Goal: Information Seeking & Learning: Compare options

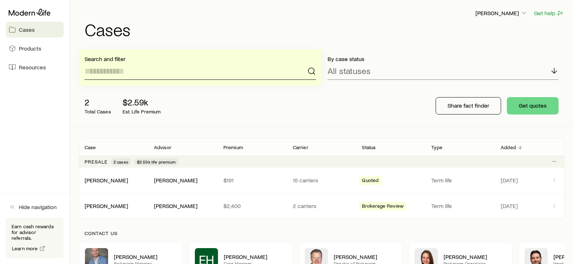
click at [142, 74] on input at bounding box center [200, 70] width 231 height 17
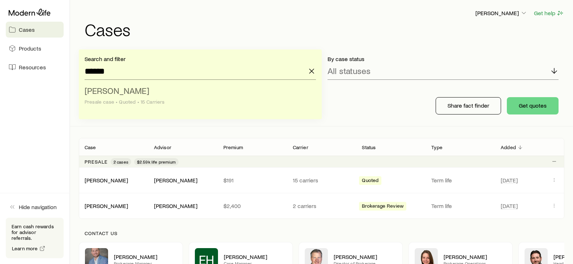
click at [111, 93] on span "[PERSON_NAME]" at bounding box center [117, 90] width 65 height 10
type input "**********"
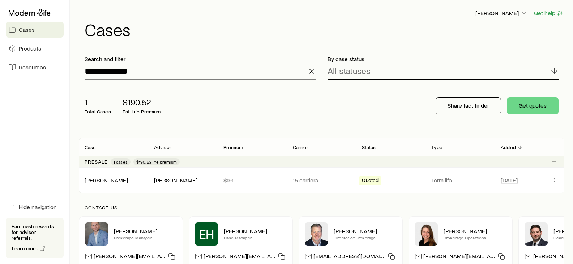
click at [552, 73] on icon at bounding box center [553, 70] width 9 height 9
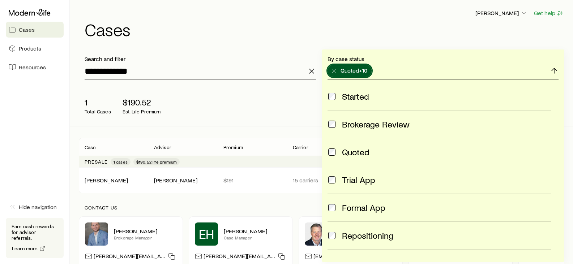
click at [331, 148] on span at bounding box center [331, 152] width 9 height 10
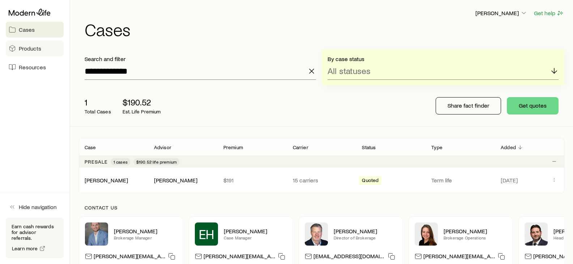
click at [39, 46] on span "Products" at bounding box center [30, 48] width 22 height 7
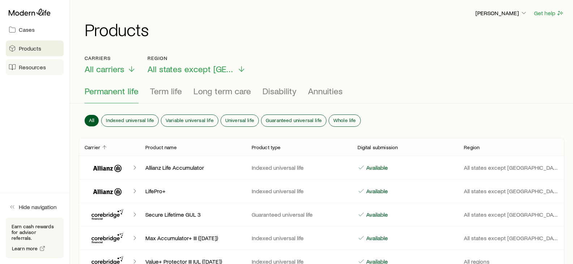
click at [34, 69] on span "Resources" at bounding box center [32, 67] width 27 height 7
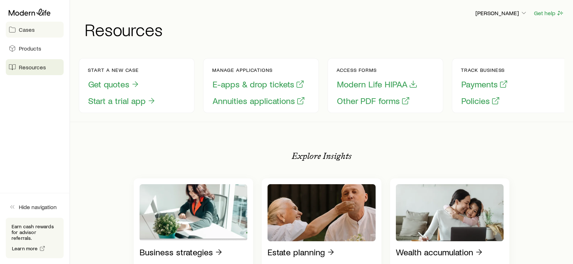
click at [28, 31] on span "Cases" at bounding box center [27, 29] width 16 height 7
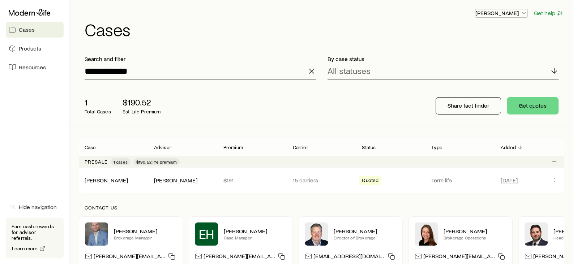
click at [513, 13] on p "[PERSON_NAME]" at bounding box center [501, 12] width 52 height 7
click at [416, 29] on h1 "Cases" at bounding box center [324, 29] width 479 height 17
click at [100, 180] on link "[PERSON_NAME]" at bounding box center [106, 179] width 43 height 7
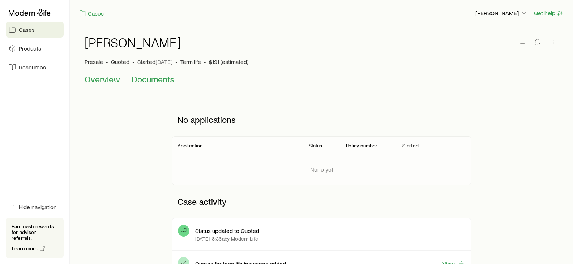
click at [164, 84] on button "Documents" at bounding box center [152, 82] width 43 height 17
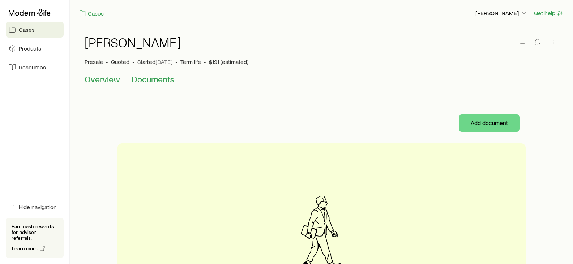
click at [103, 78] on span "Overview" at bounding box center [102, 79] width 35 height 10
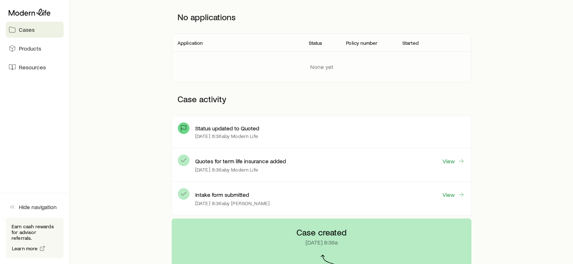
scroll to position [108, 0]
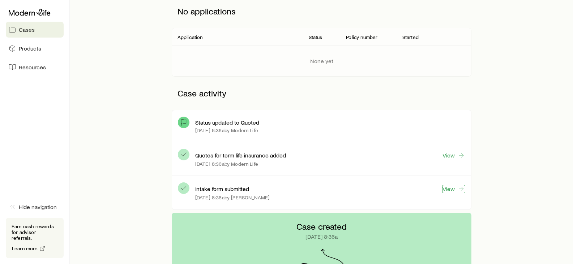
click at [447, 189] on link "View" at bounding box center [453, 189] width 23 height 8
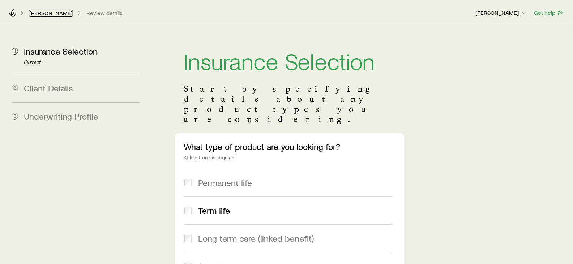
click at [46, 14] on link "[PERSON_NAME]" at bounding box center [51, 13] width 44 height 7
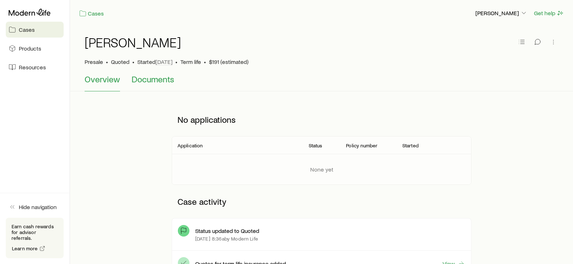
click at [147, 81] on span "Documents" at bounding box center [152, 79] width 43 height 10
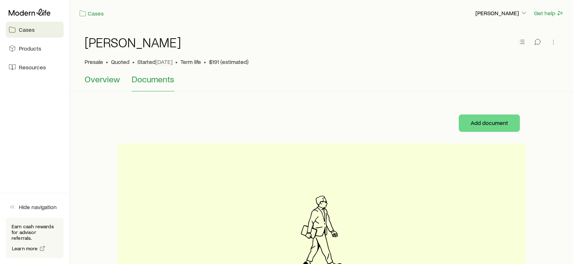
click at [106, 80] on span "Overview" at bounding box center [102, 79] width 35 height 10
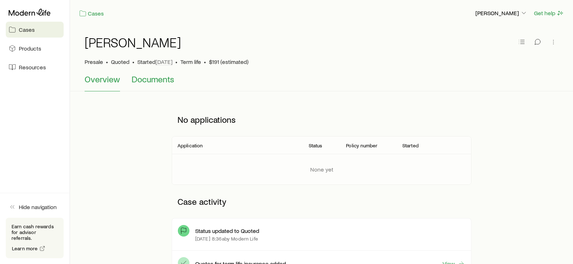
click at [154, 79] on span "Documents" at bounding box center [152, 79] width 43 height 10
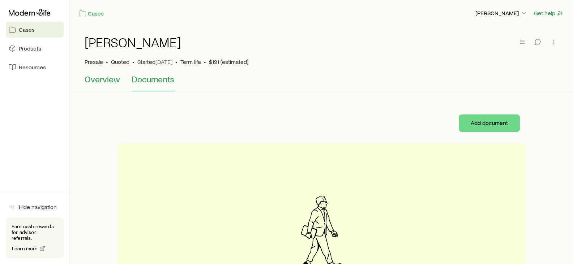
click at [103, 77] on span "Overview" at bounding box center [102, 79] width 35 height 10
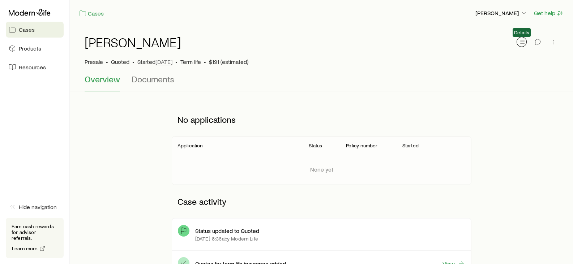
click at [521, 43] on icon "button" at bounding box center [521, 41] width 7 height 7
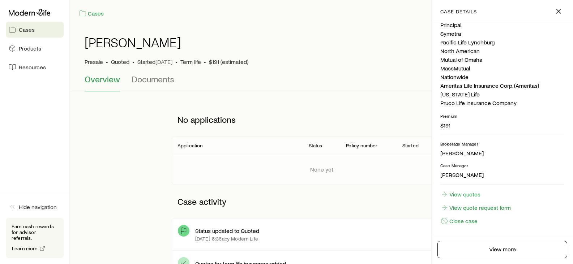
scroll to position [204, 0]
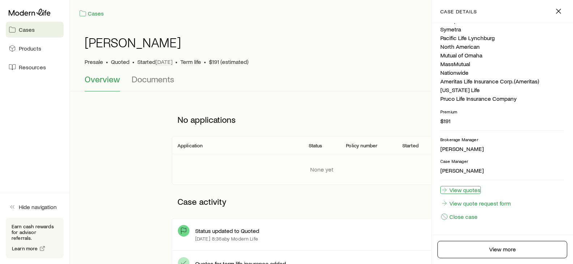
click at [467, 192] on link "View quotes" at bounding box center [460, 190] width 40 height 8
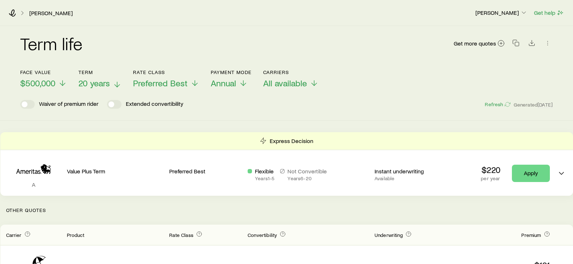
click at [116, 85] on polyline at bounding box center [117, 86] width 5 height 3
click at [504, 12] on p "[PERSON_NAME]" at bounding box center [501, 12] width 52 height 7
click at [37, 14] on link "[PERSON_NAME]" at bounding box center [51, 13] width 44 height 7
